Goal: Find specific page/section

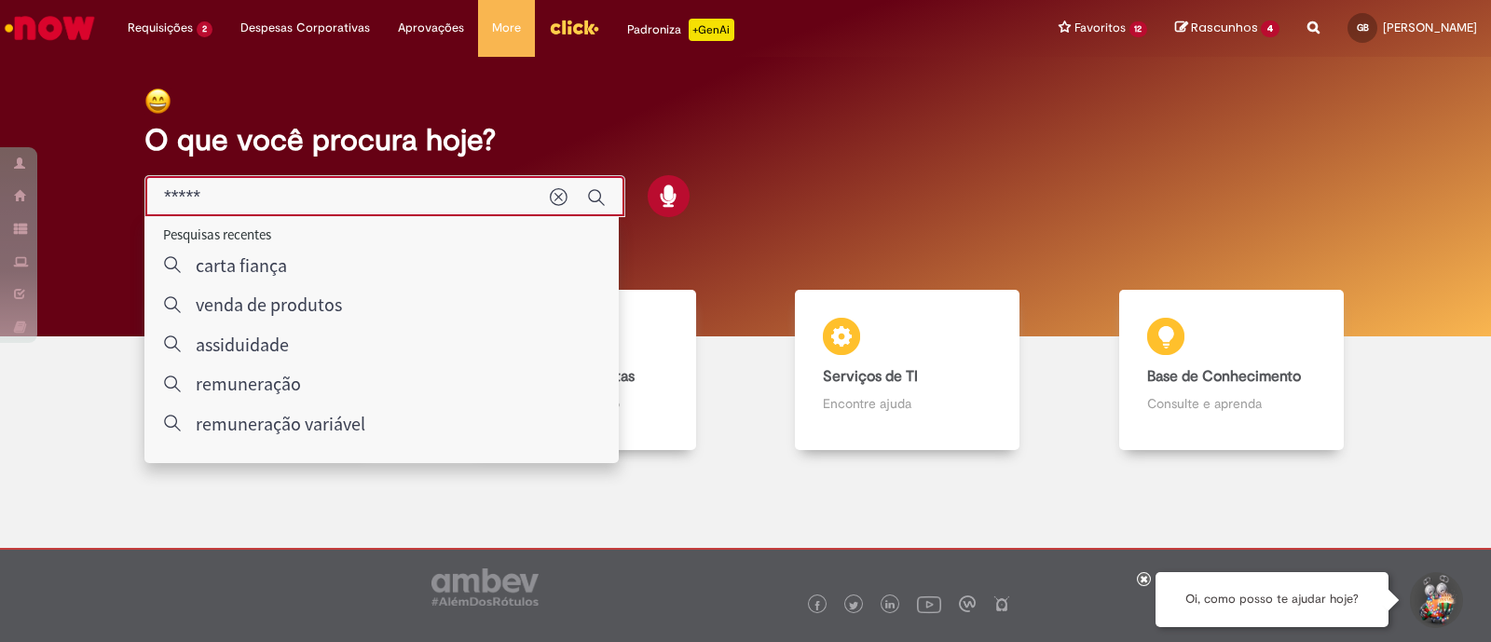
type input "*****"
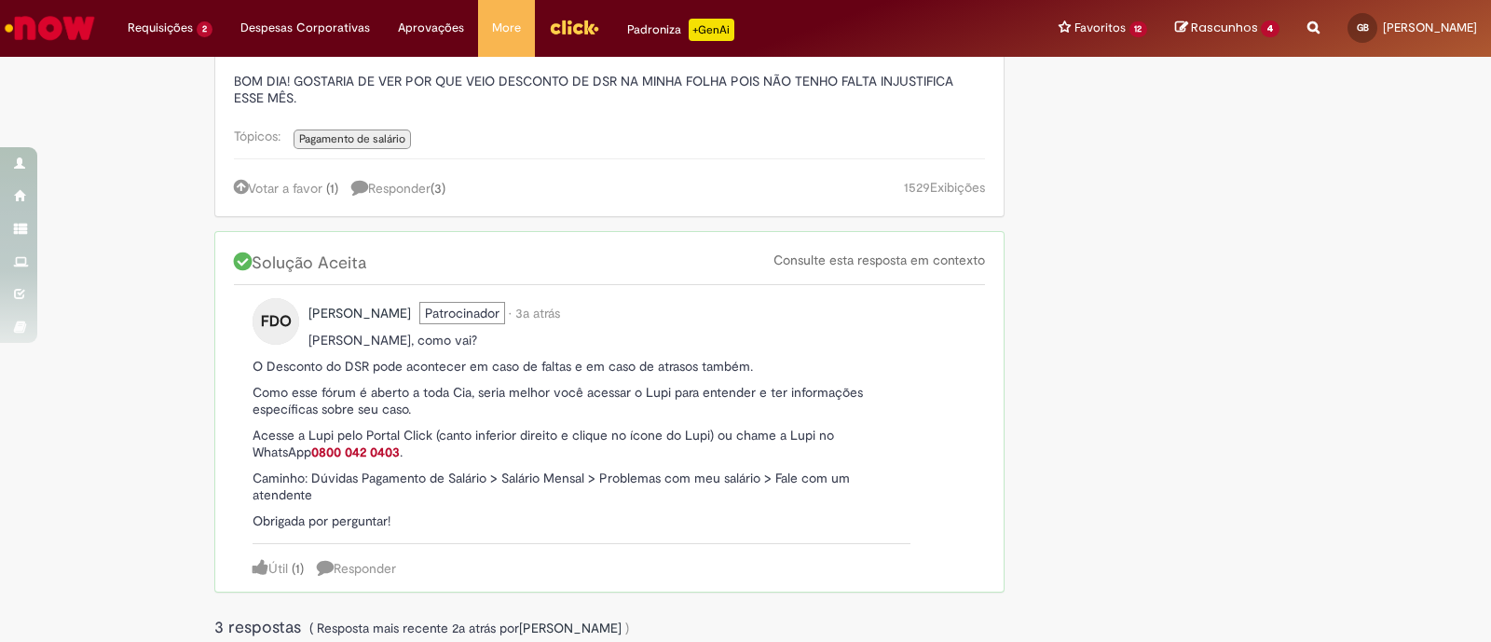
scroll to position [465, 0]
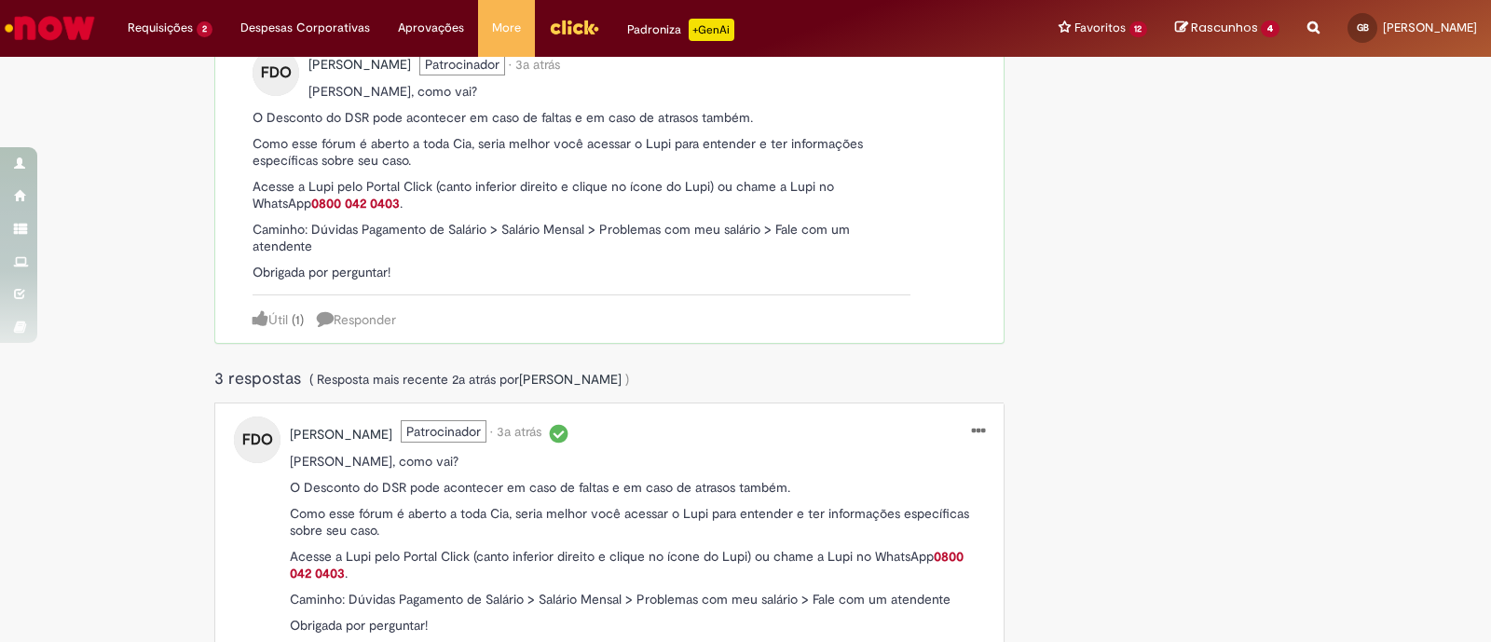
click at [64, 30] on img "Ir para a Homepage" at bounding box center [50, 27] width 96 height 37
